Goal: Navigation & Orientation: Find specific page/section

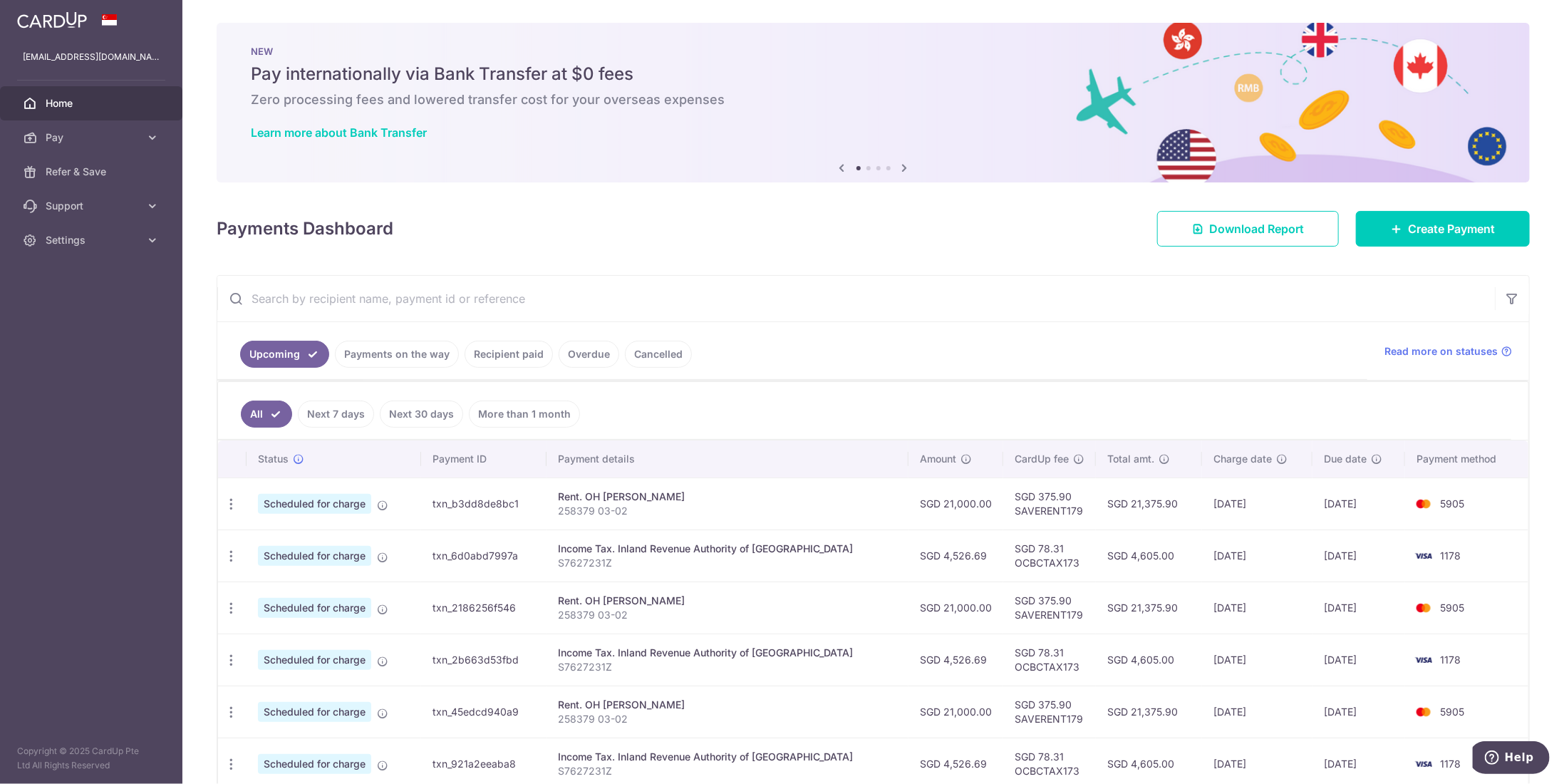
click at [416, 347] on link "Payments on the way" at bounding box center [397, 354] width 124 height 27
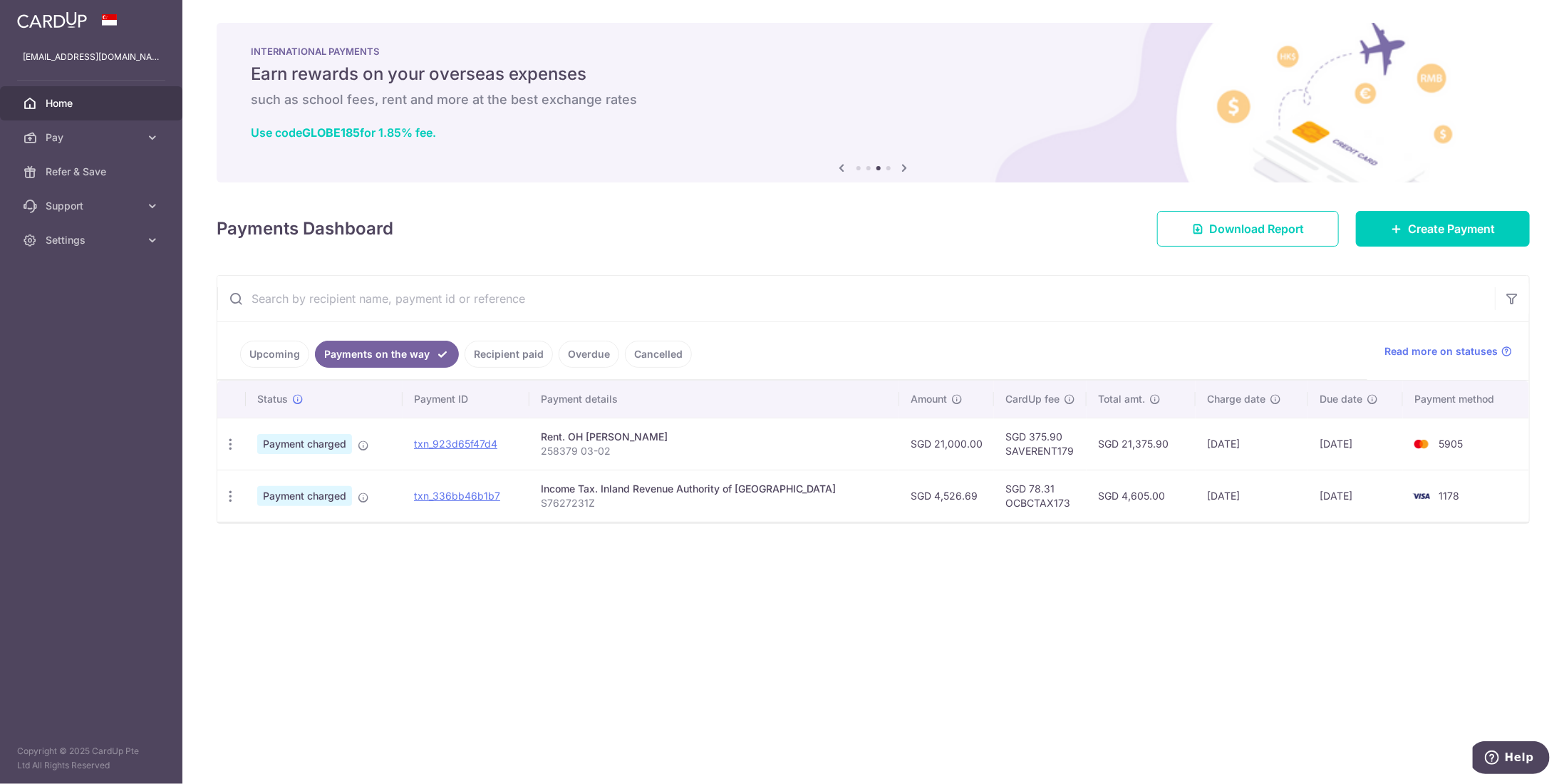
click at [700, 264] on div "× Pause Schedule Pause all future payments in this series Pause just this one p…" at bounding box center [872, 392] width 1381 height 784
click at [58, 109] on span "Home" at bounding box center [93, 103] width 94 height 14
